Goal: Task Accomplishment & Management: Complete application form

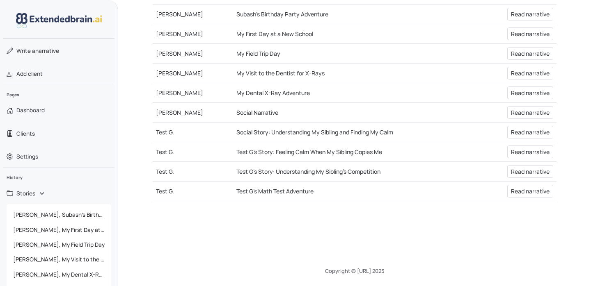
scroll to position [340, 0]
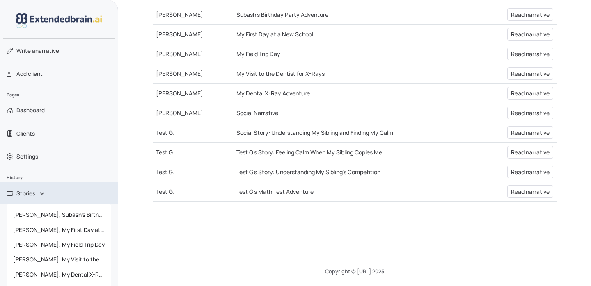
click at [32, 193] on span "Stories" at bounding box center [25, 194] width 19 height 8
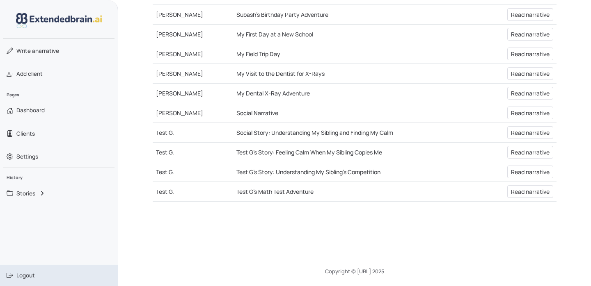
click at [29, 276] on span "Logout" at bounding box center [25, 276] width 18 height 8
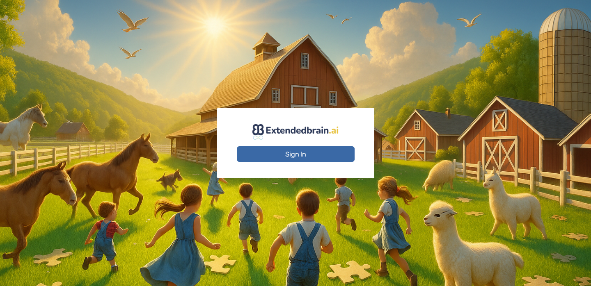
click at [289, 152] on button "Sign In" at bounding box center [296, 154] width 118 height 16
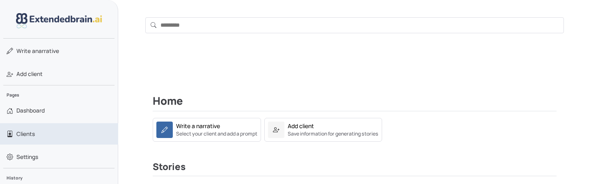
click at [43, 133] on link "Clients" at bounding box center [59, 133] width 118 height 21
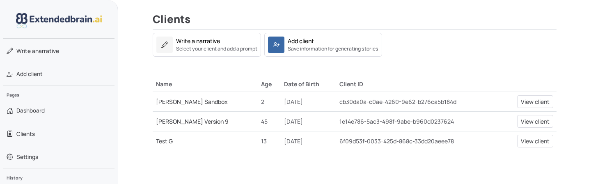
scroll to position [84, 0]
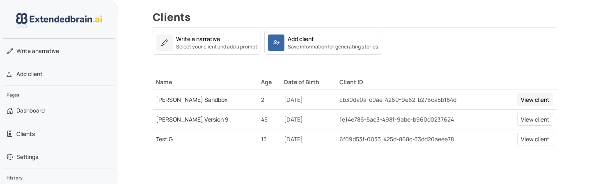
click at [534, 97] on link "View client" at bounding box center [535, 99] width 36 height 13
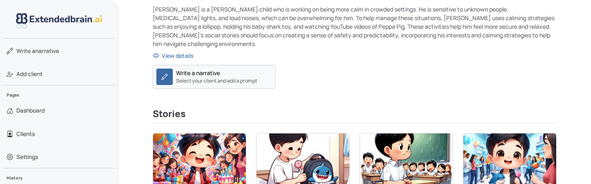
scroll to position [113, 0]
click at [221, 69] on div "Write a narrative Select your client and add a prompt" at bounding box center [216, 77] width 81 height 16
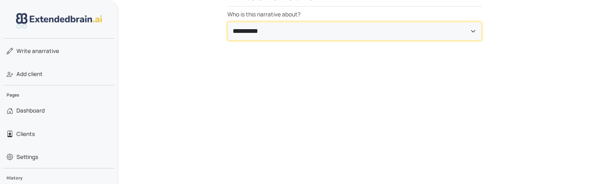
select select "**********"
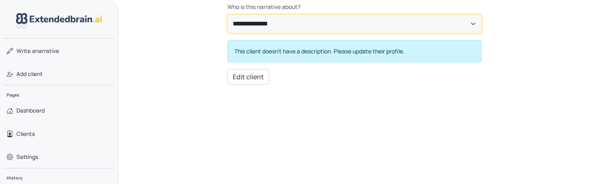
scroll to position [121, 0]
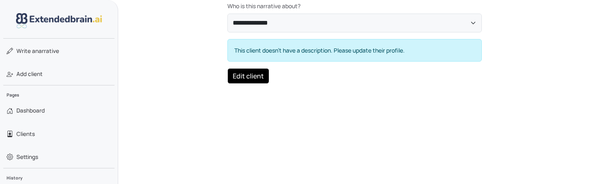
click at [247, 75] on button "Edit client" at bounding box center [248, 76] width 42 height 16
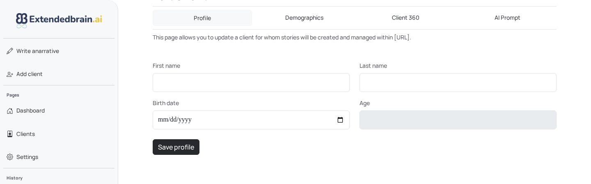
type input "******"
type input "*********"
type input "**********"
type input "**"
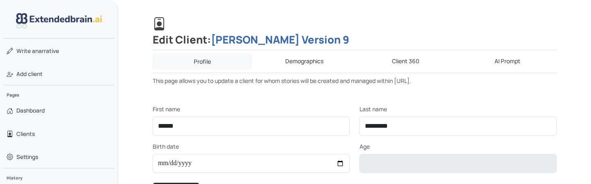
scroll to position [130, 0]
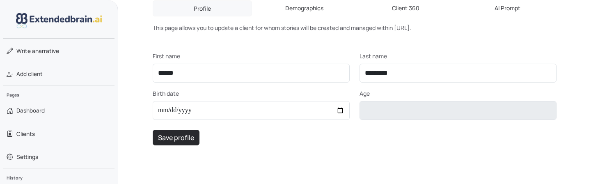
click at [305, 12] on link "Demographics" at bounding box center [304, 8] width 98 height 16
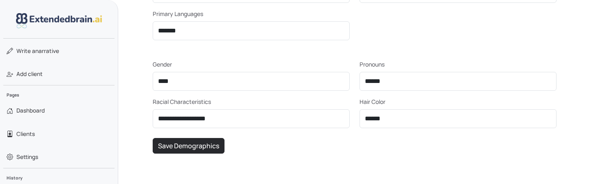
scroll to position [91, 0]
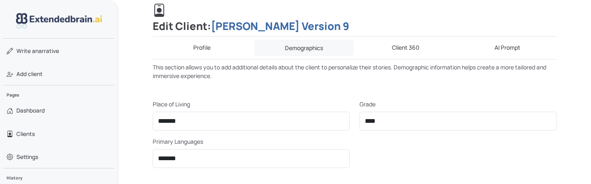
click at [414, 45] on link "Client 360" at bounding box center [406, 48] width 98 height 16
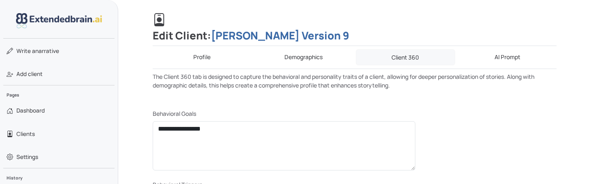
scroll to position [21, 0]
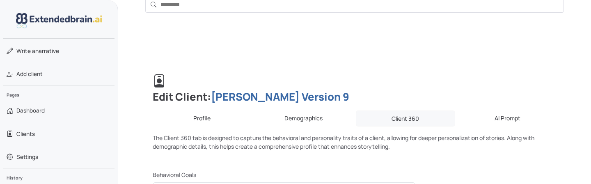
click at [505, 115] on link "AI Prompt" at bounding box center [507, 118] width 98 height 16
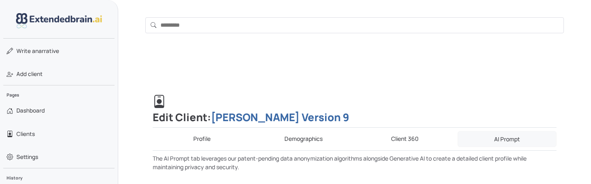
scroll to position [0, 0]
click at [196, 136] on link "Profile" at bounding box center [202, 139] width 98 height 16
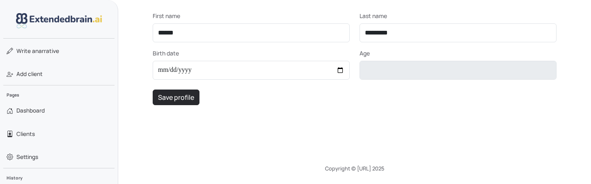
scroll to position [170, 0]
click at [183, 103] on button "Save profile" at bounding box center [176, 98] width 47 height 16
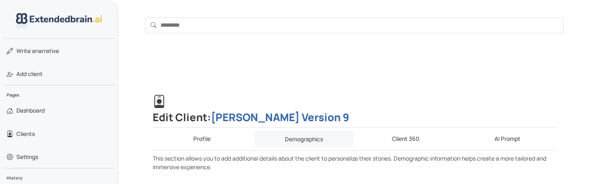
scroll to position [0, 0]
click at [518, 136] on link "AI Prompt" at bounding box center [507, 139] width 98 height 16
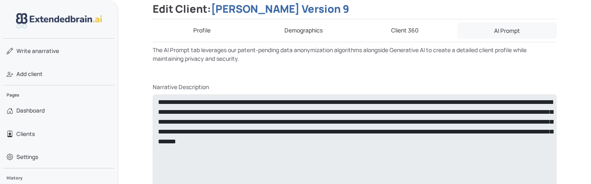
scroll to position [220, 0]
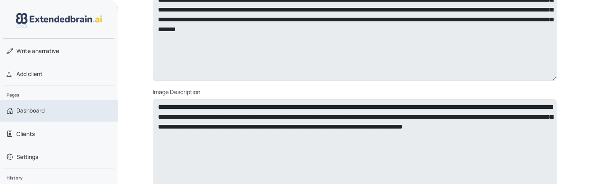
click at [46, 107] on link "Dashboard" at bounding box center [59, 110] width 118 height 21
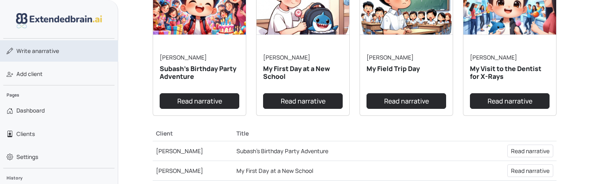
click at [50, 46] on link "Write a narrative" at bounding box center [59, 50] width 118 height 21
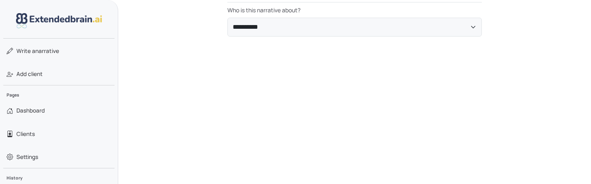
scroll to position [73, 0]
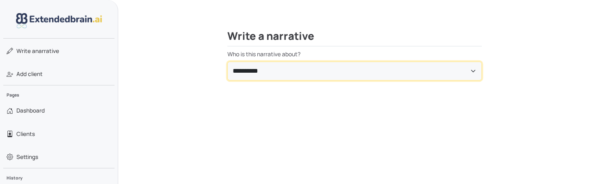
select select "**********"
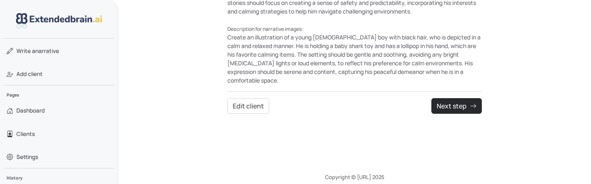
scroll to position [213, 0]
click at [456, 98] on button "Next step" at bounding box center [456, 106] width 50 height 16
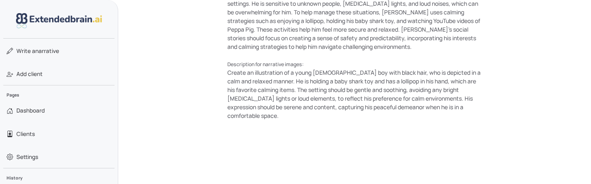
scroll to position [207, 0]
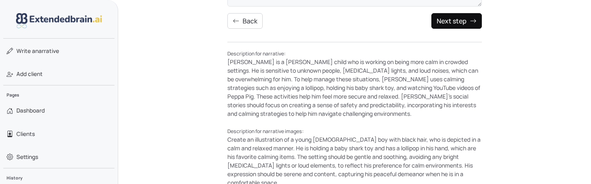
click at [449, 23] on button "Next step" at bounding box center [456, 21] width 50 height 16
